Goal: Task Accomplishment & Management: Manage account settings

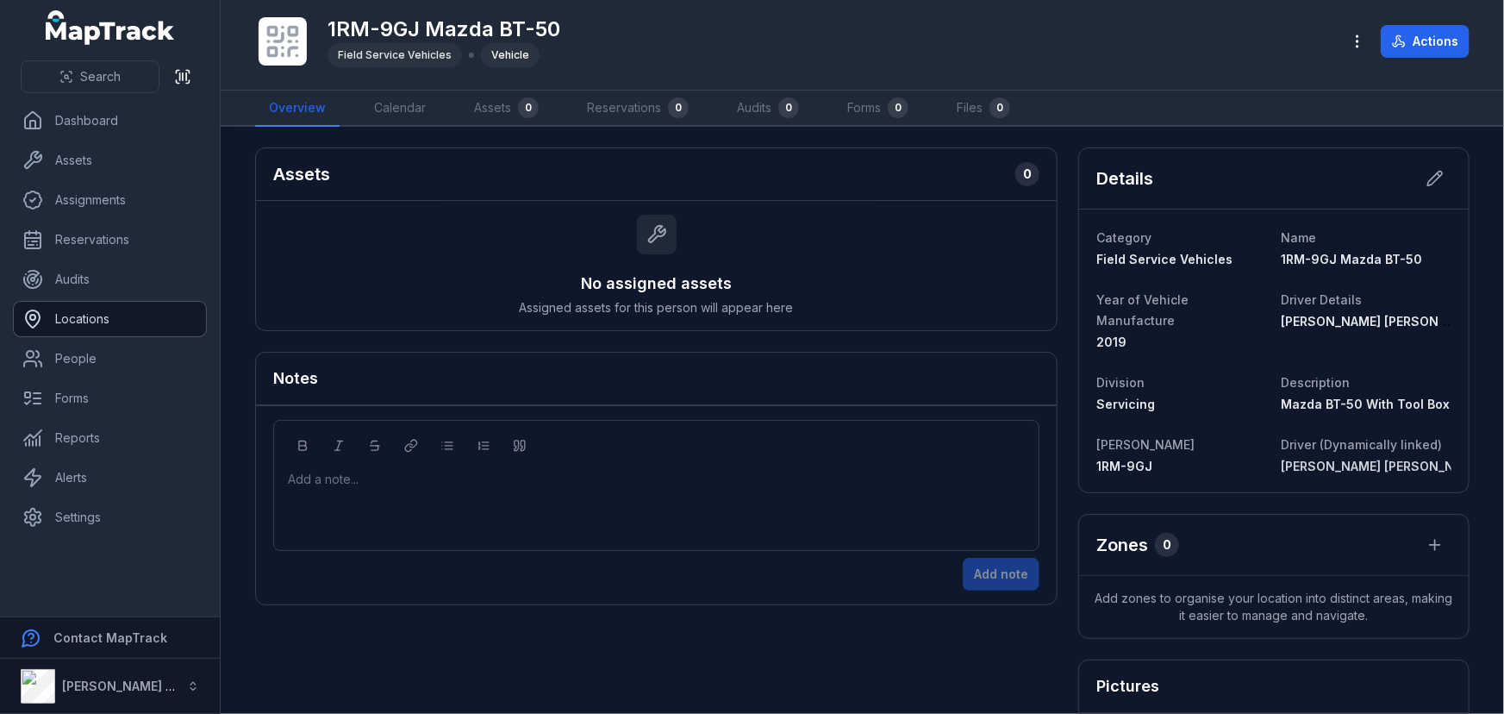
click at [73, 322] on link "Locations" at bounding box center [110, 319] width 192 height 34
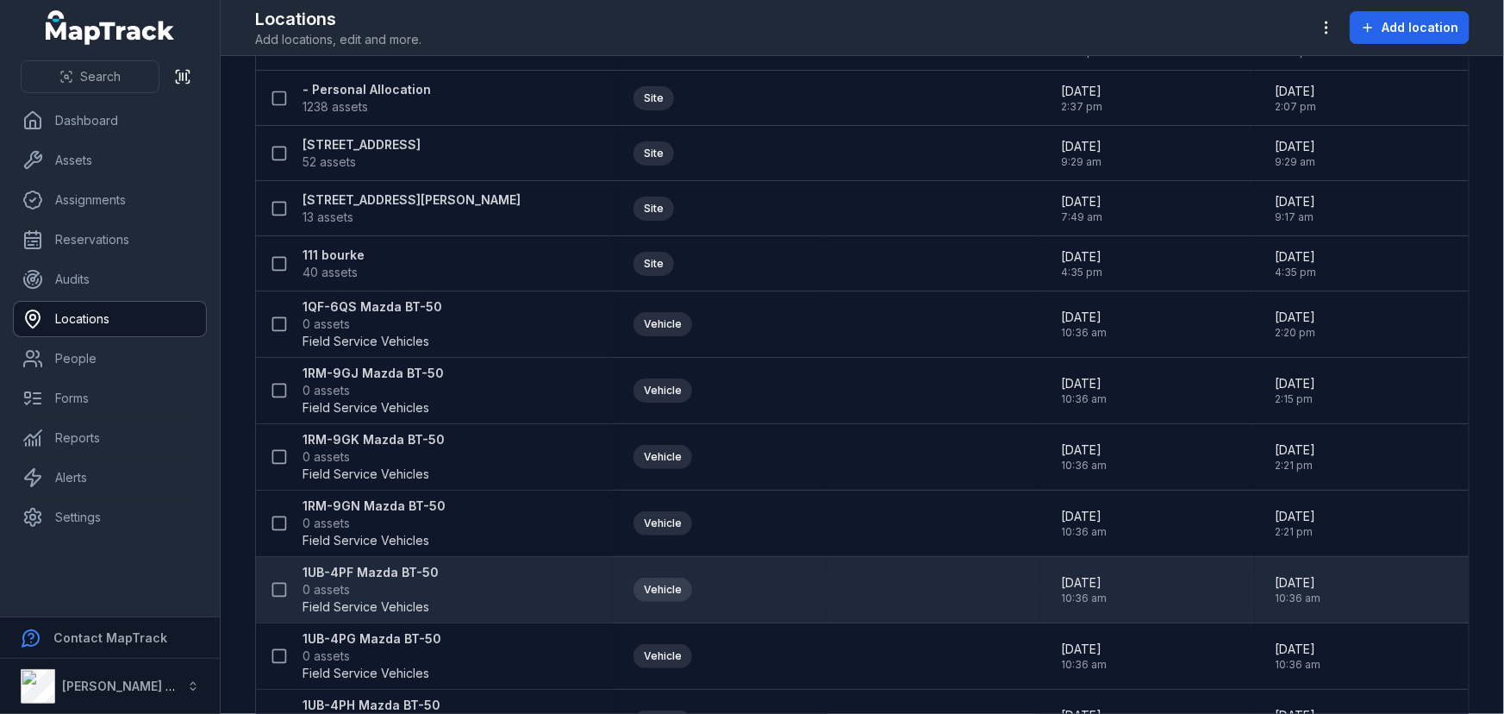
scroll to position [234, 0]
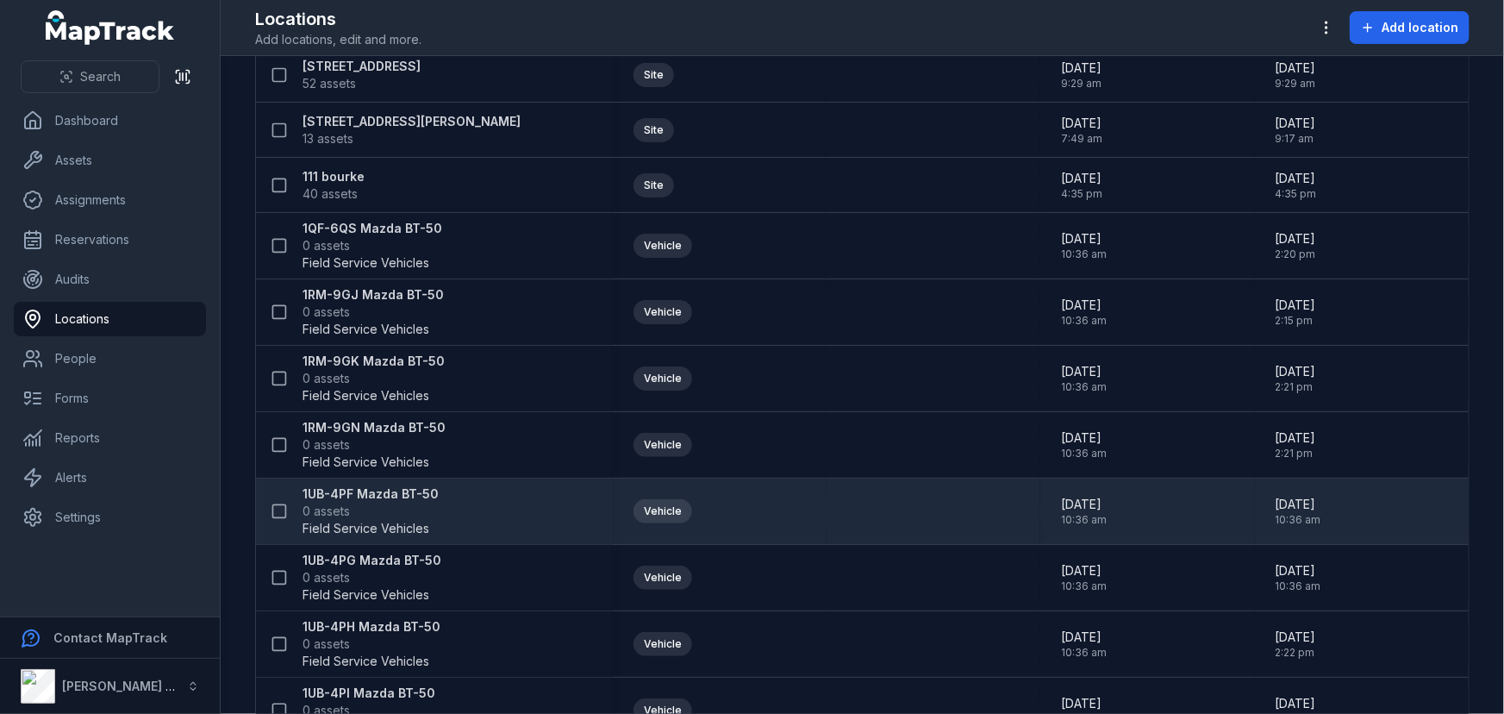
click at [361, 499] on strong "1UB-4PF Mazda BT-50" at bounding box center [371, 493] width 136 height 17
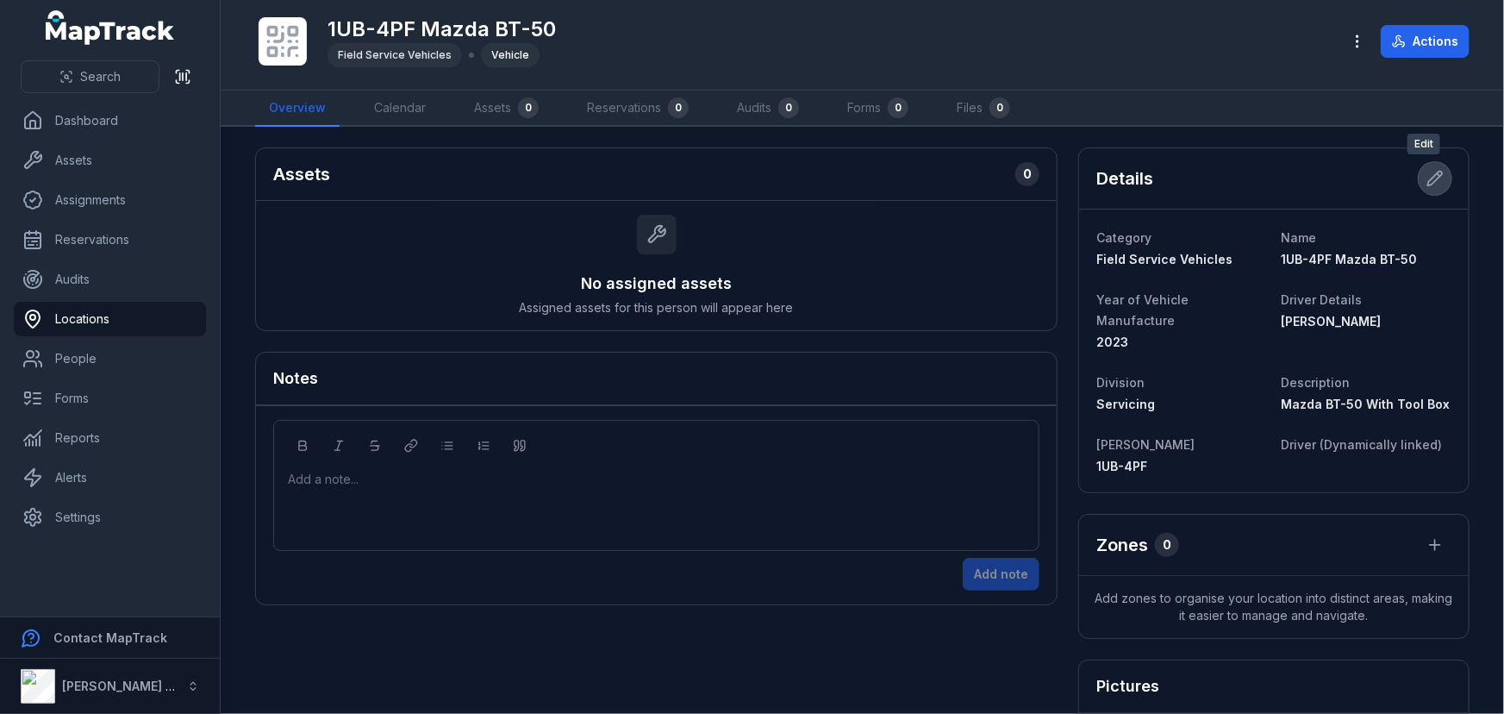
click at [1428, 181] on icon at bounding box center [1435, 179] width 15 height 15
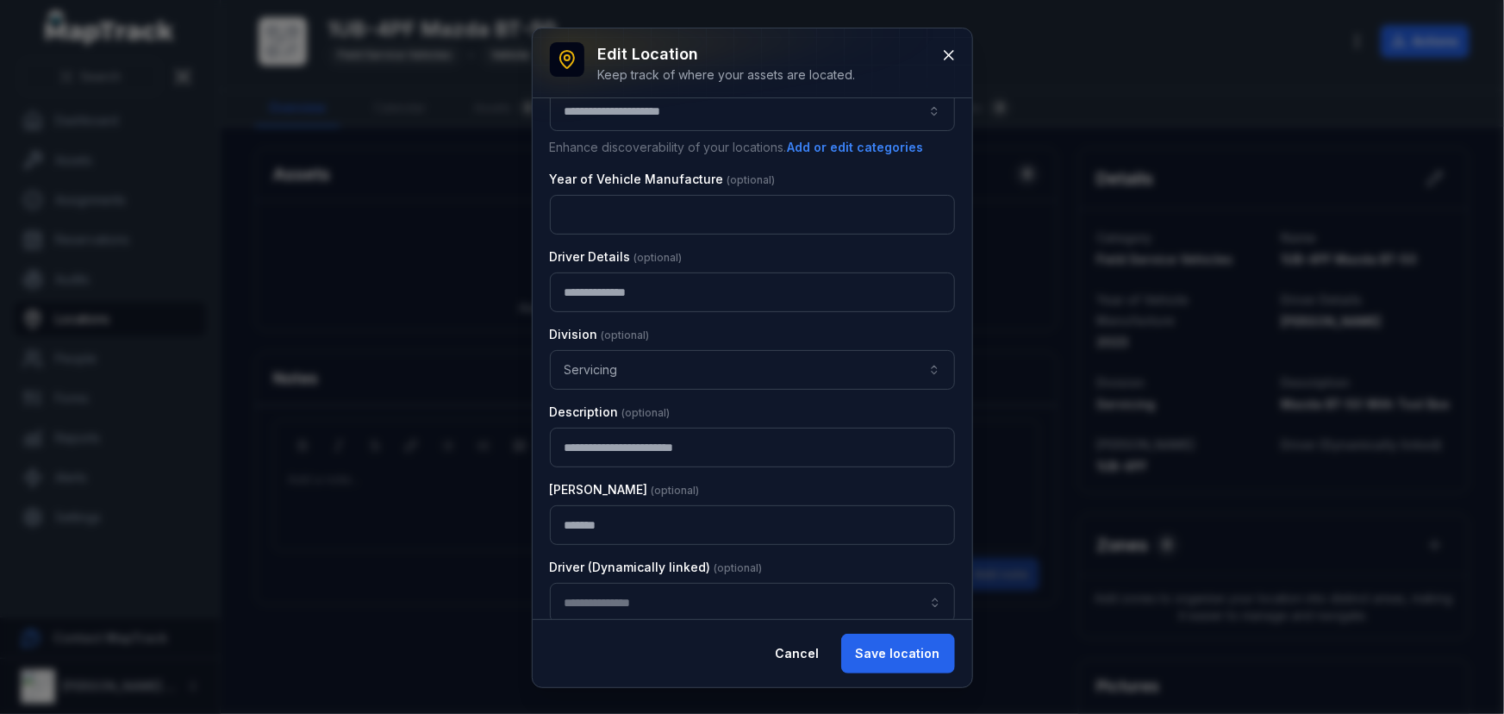
scroll to position [168, 0]
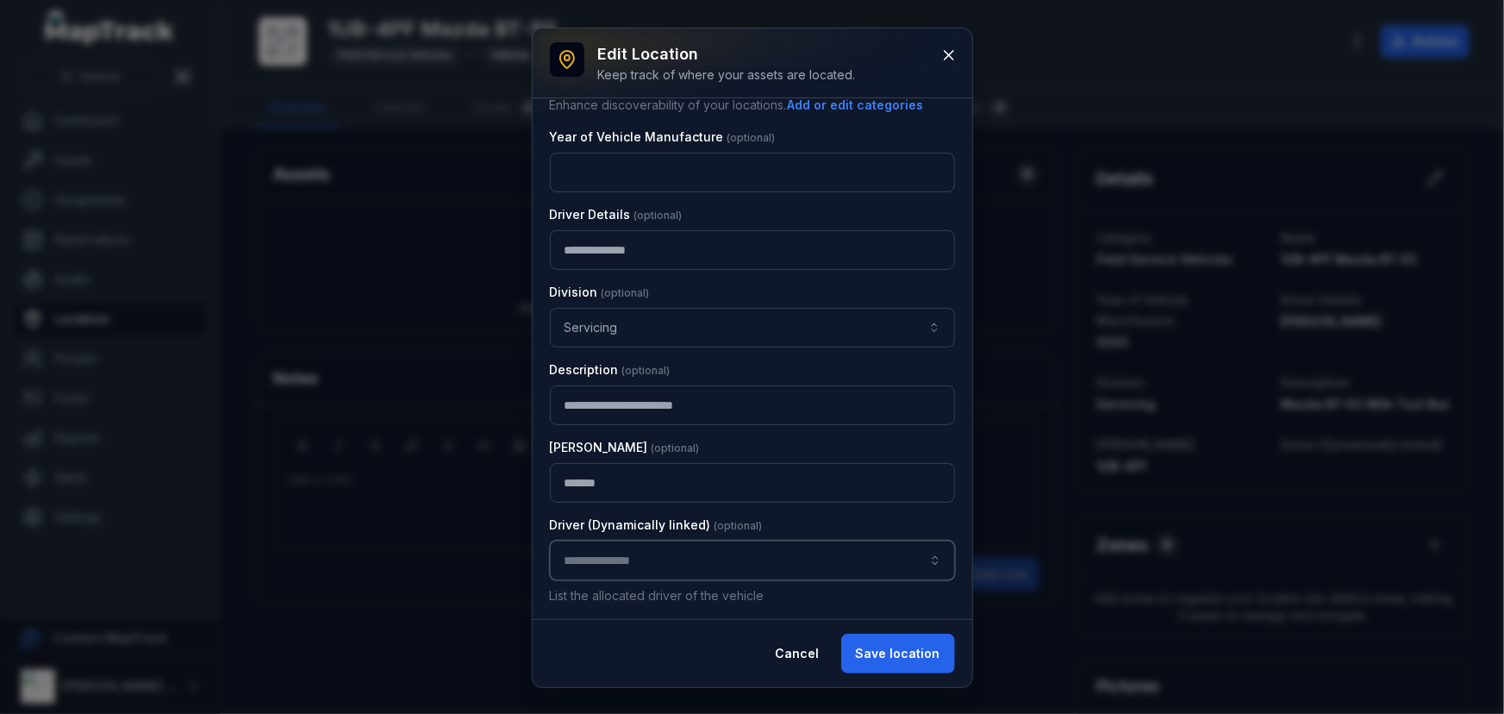
click at [612, 555] on input "location-edit:cf[d6683de5-f620-451f-9d8c-49da64e7b9fb]-label" at bounding box center [752, 560] width 405 height 40
click at [618, 602] on span "[PERSON_NAME]" at bounding box center [615, 604] width 97 height 17
type input "**********"
click at [906, 655] on button "Save location" at bounding box center [898, 653] width 114 height 40
